Goal: Navigation & Orientation: Find specific page/section

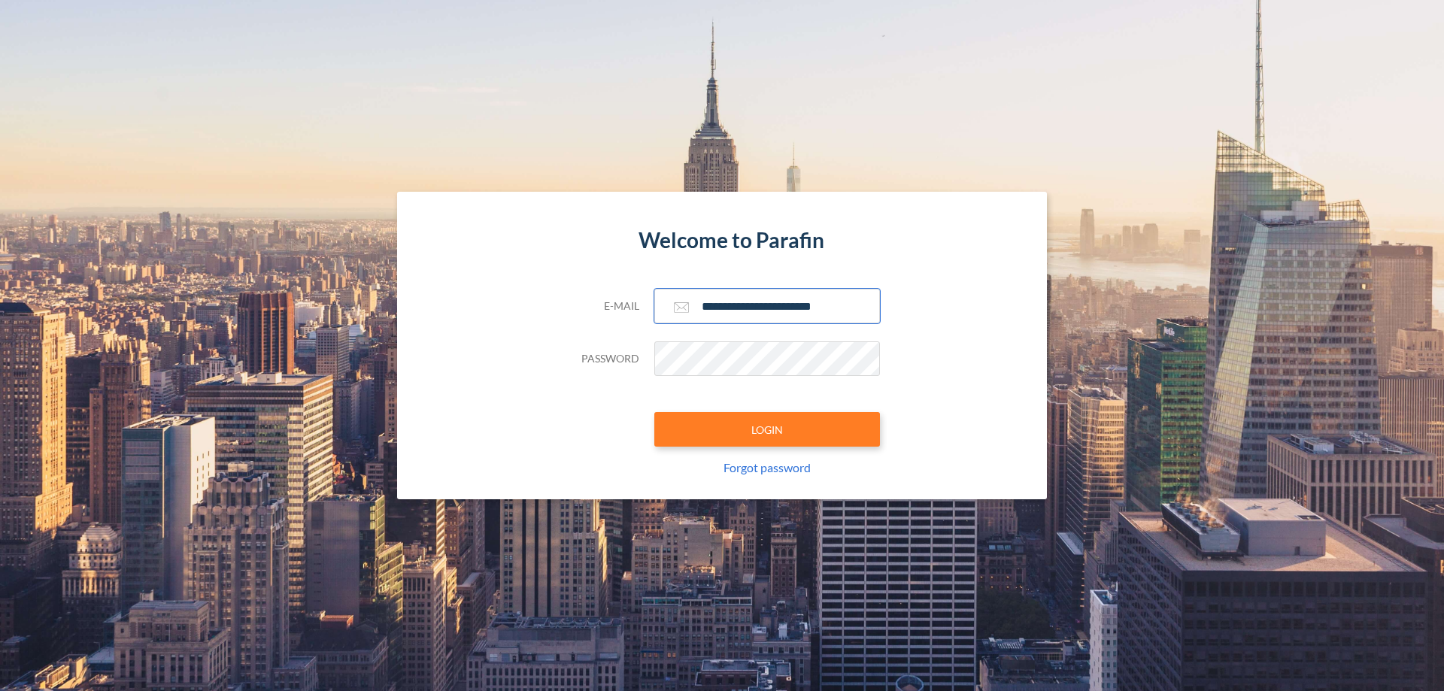
type input "**********"
click at [767, 430] on button "LOGIN" at bounding box center [767, 429] width 226 height 35
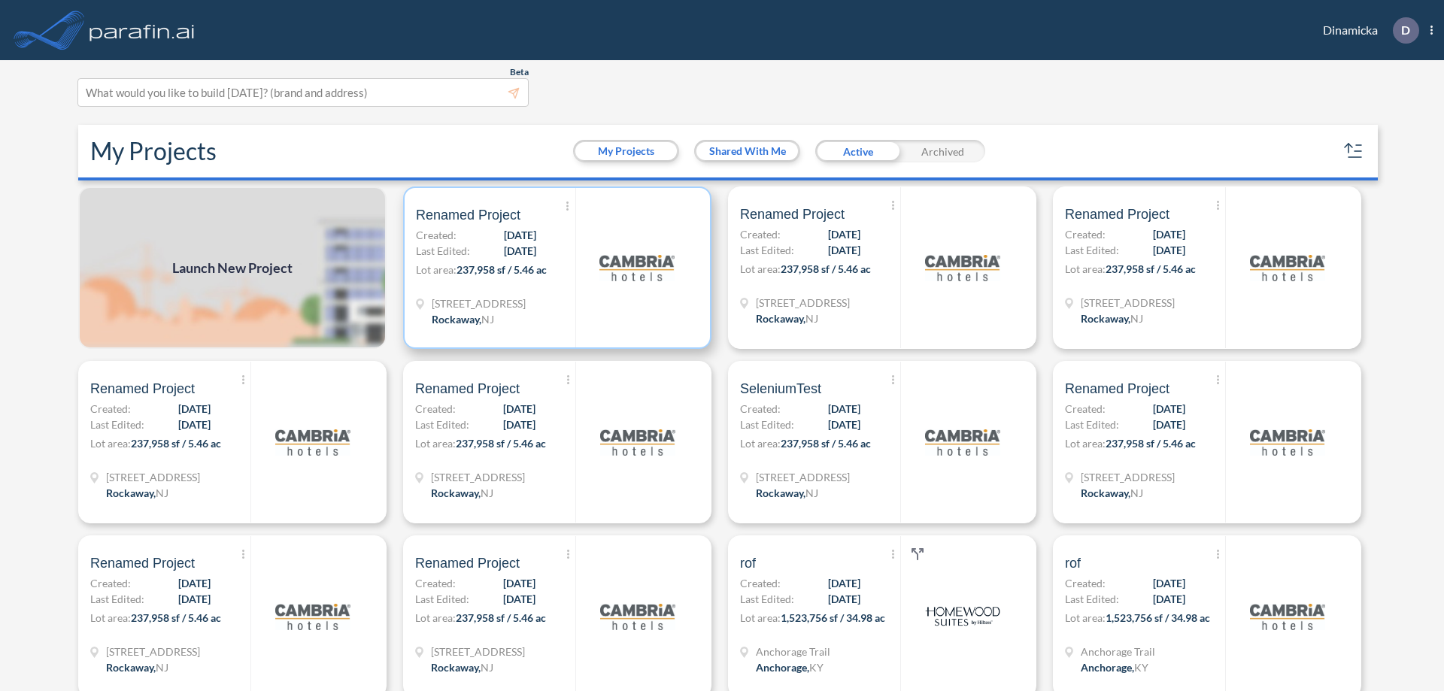
scroll to position [4, 0]
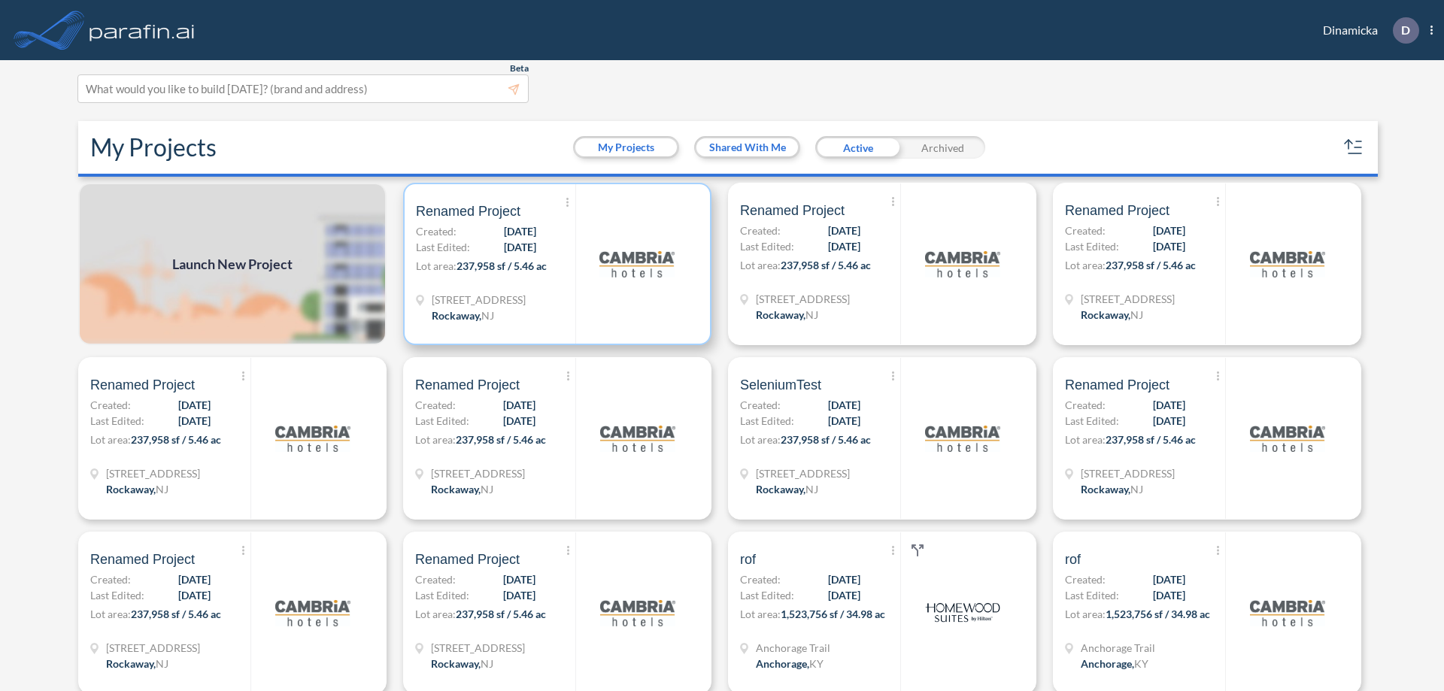
click at [554, 264] on p "Lot area: 237,958 sf / 5.46 ac" at bounding box center [495, 269] width 159 height 22
